Goal: Check status: Check status

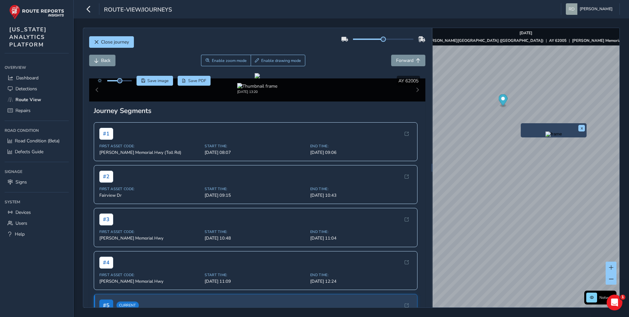
scroll to position [165, 0]
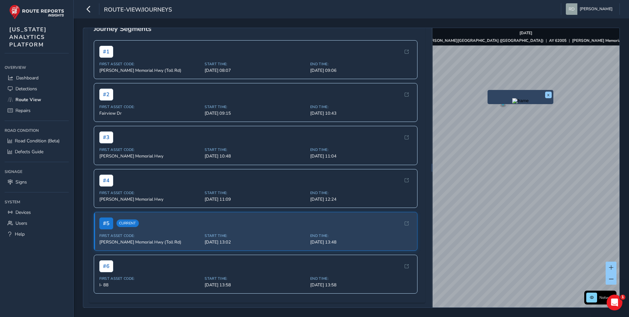
click at [337, 102] on div "Close journey Back Enable zoom mode Enable drawing mode Forward Click and Drag …" at bounding box center [351, 168] width 537 height 280
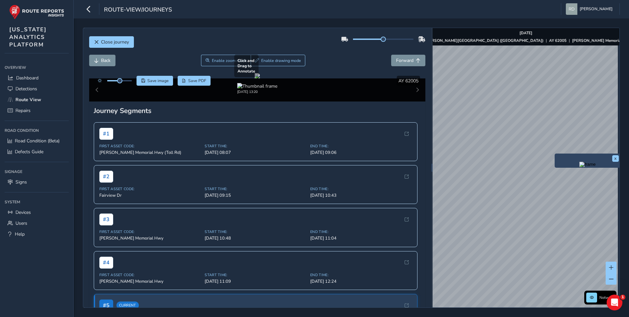
click at [405, 183] on div "Close journey Back Enable zoom mode Enable drawing mode Forward Click and Drag …" at bounding box center [351, 168] width 537 height 280
click at [429, 147] on div "Close journey Back Enable zoom mode Enable drawing mode Forward Click and Drag …" at bounding box center [351, 168] width 537 height 280
drag, startPoint x: 560, startPoint y: 177, endPoint x: 404, endPoint y: 157, distance: 156.5
click at [404, 157] on div "Close journey Back Enable zoom mode Enable drawing mode Forward Click and Drag …" at bounding box center [351, 168] width 537 height 280
click at [417, 119] on div "Close journey Back Enable zoom mode Enable drawing mode Forward Click and Drag …" at bounding box center [351, 168] width 537 height 280
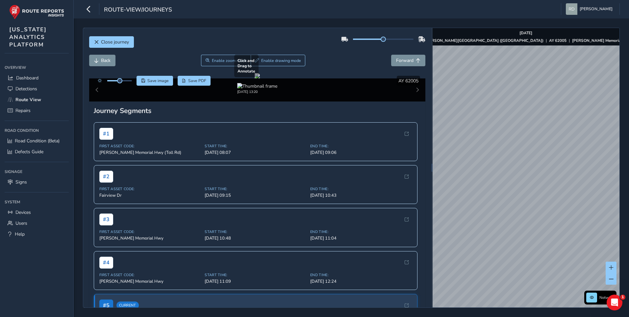
click at [344, 181] on div "Close journey Back Enable zoom mode Enable drawing mode Forward Click and Drag …" at bounding box center [351, 168] width 537 height 280
click at [417, 172] on div "Close journey Back Enable zoom mode Enable drawing mode Forward Click and Drag …" at bounding box center [351, 168] width 537 height 280
click at [412, 136] on div "Close journey Back Enable zoom mode Enable drawing mode Forward Click and Drag …" at bounding box center [351, 168] width 537 height 280
click at [433, 67] on div "x Network [DATE] ASSET NO. [PERSON_NAME][GEOGRAPHIC_DATA] ([GEOGRAPHIC_DATA]) |…" at bounding box center [526, 167] width 187 height 279
click at [426, 171] on div "Close journey Back Enable zoom mode Enable drawing mode Forward Click and Drag …" at bounding box center [351, 168] width 537 height 280
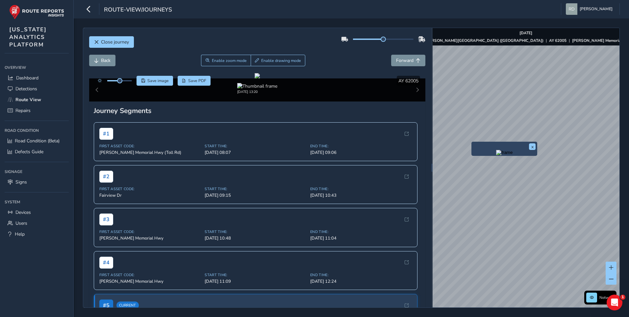
click at [472, 142] on div "x" at bounding box center [505, 148] width 66 height 14
click at [466, 143] on div "x" at bounding box center [498, 148] width 66 height 14
click at [457, 143] on div "x" at bounding box center [489, 148] width 66 height 14
click at [118, 41] on span "Close journey" at bounding box center [115, 42] width 28 height 6
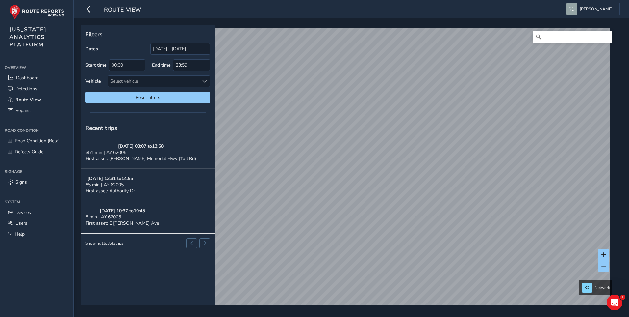
click at [629, 138] on html "route-view [PERSON_NAME] Colour Scheme: Dark Dim Light Logout Filters Dates [DA…" at bounding box center [314, 158] width 629 height 317
click at [629, 166] on html "route-view [PERSON_NAME] Colour Scheme: Dark Dim Light Logout Filters Dates [DA…" at bounding box center [314, 158] width 629 height 317
click at [401, 142] on link "[DATE] 13:32" at bounding box center [390, 144] width 26 height 6
